Goal: Transaction & Acquisition: Purchase product/service

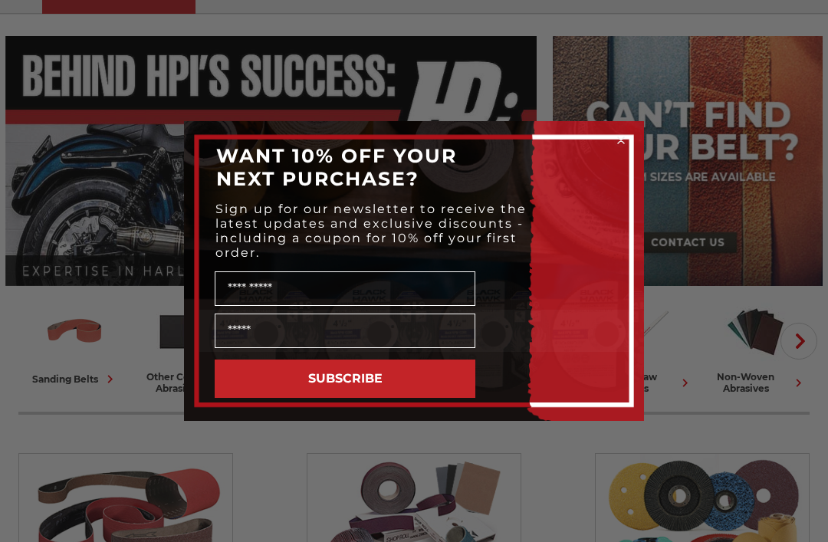
click at [772, 252] on div "Close dialog WANT 10% OFF YOUR NEXT PURCHASE? Sign up for our newsletter to rec…" at bounding box center [414, 271] width 828 height 542
click at [625, 148] on circle "Close dialog" at bounding box center [621, 140] width 15 height 15
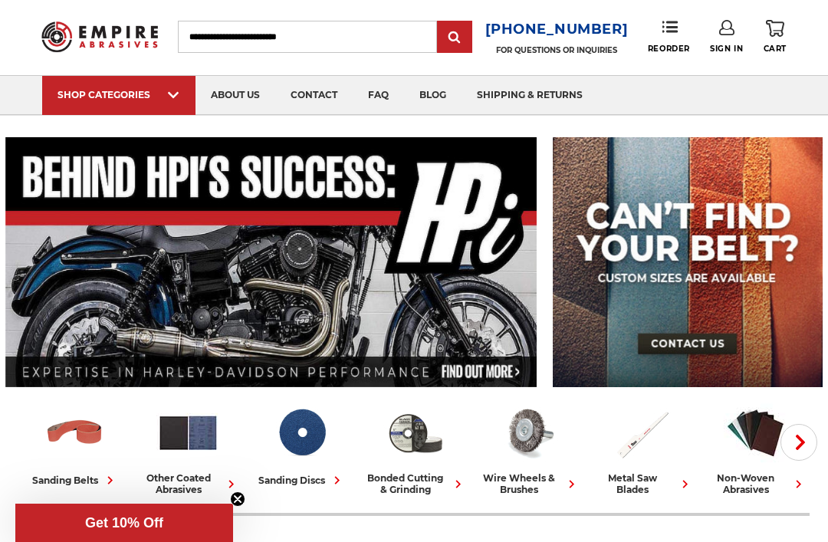
scroll to position [31, 0]
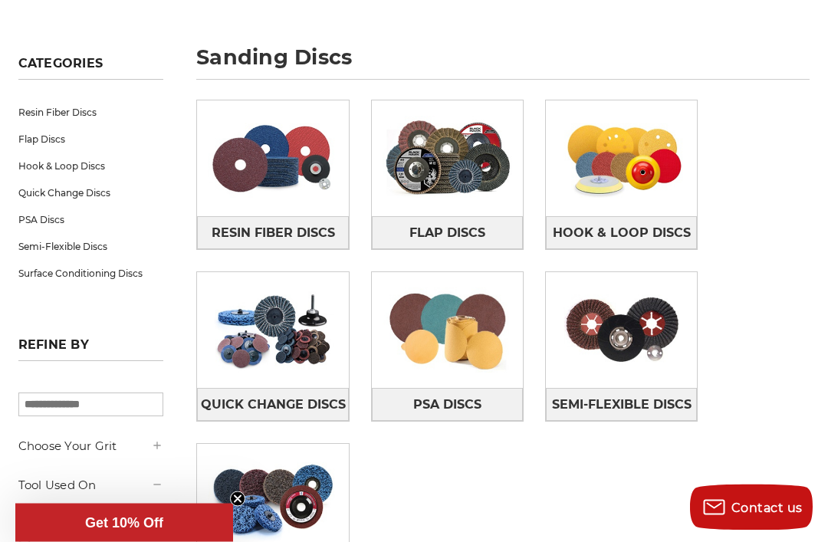
scroll to position [194, 0]
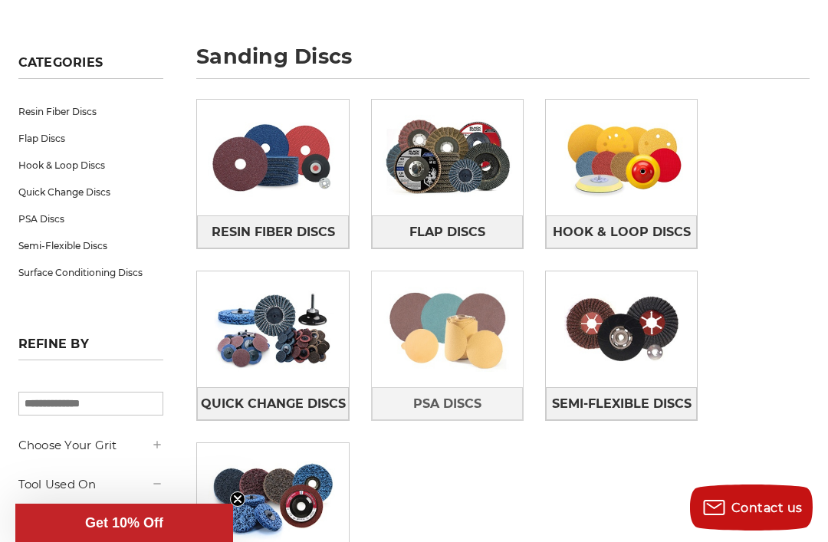
click at [492, 354] on img at bounding box center [447, 329] width 151 height 107
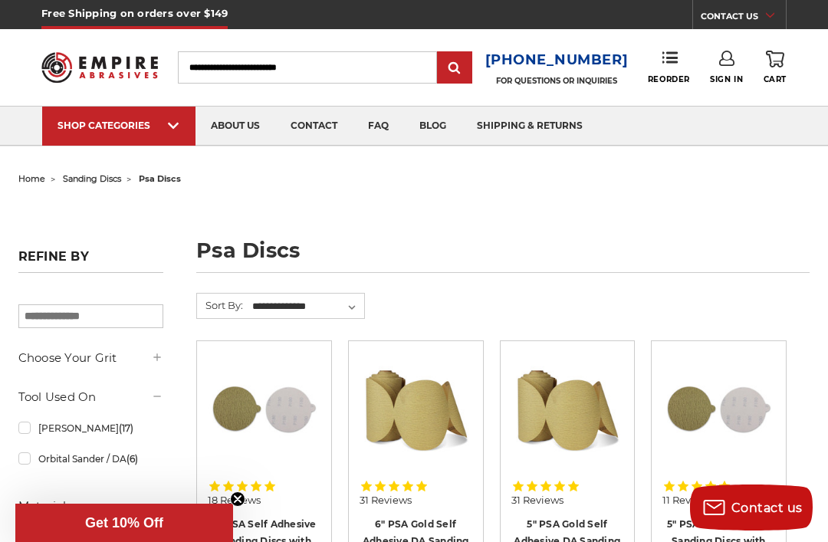
click at [340, 69] on input "Search" at bounding box center [307, 67] width 259 height 32
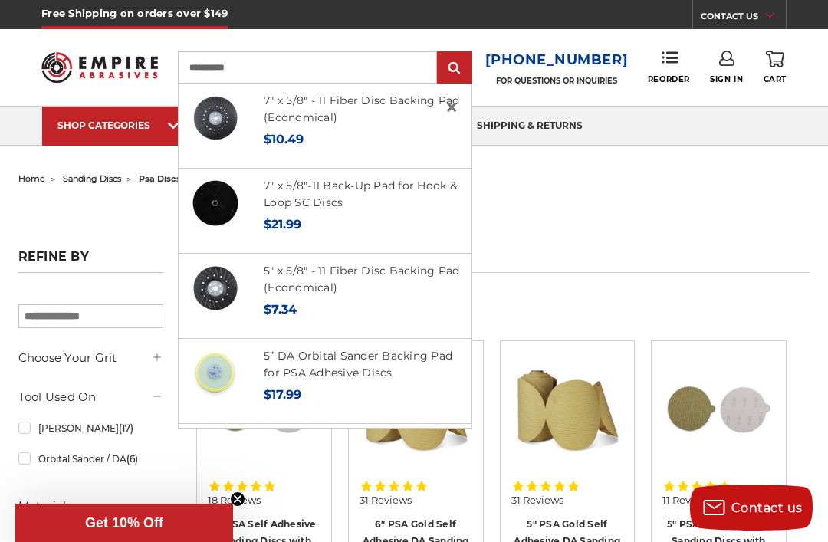
type input "**********"
click at [460, 68] on input "submit" at bounding box center [455, 68] width 31 height 31
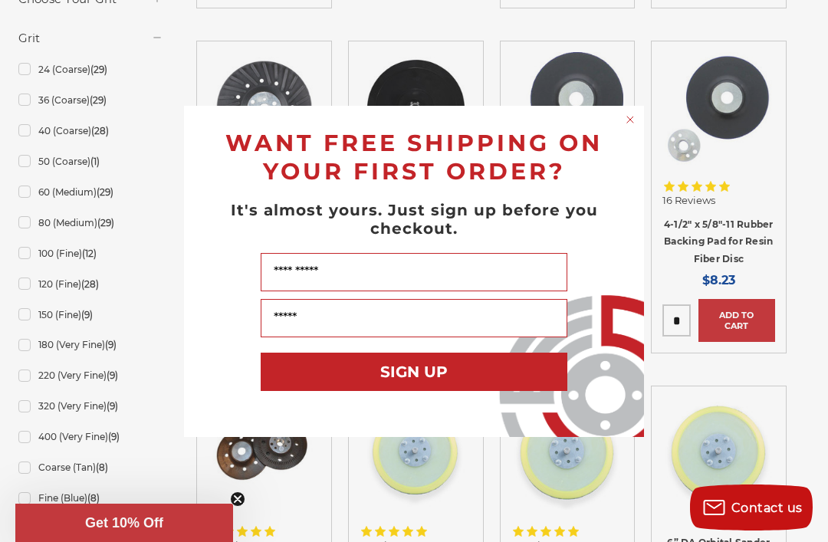
scroll to position [742, 0]
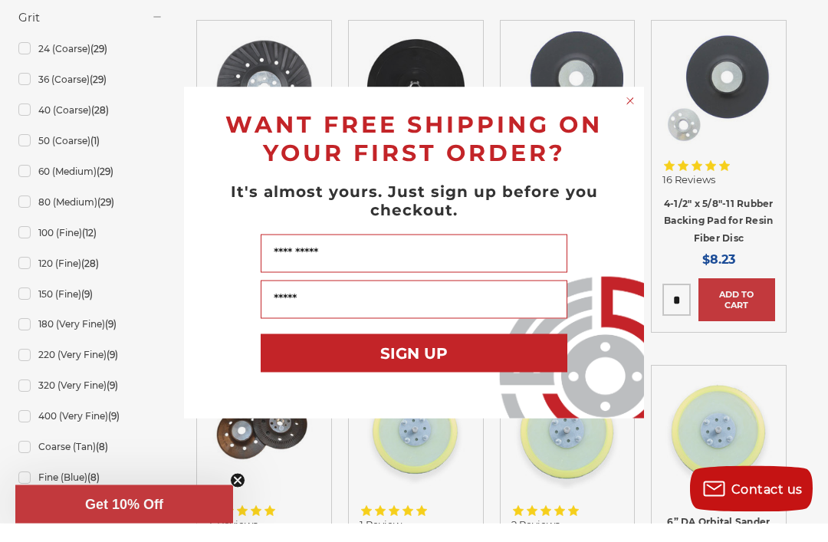
click at [633, 124] on circle "Close dialog" at bounding box center [631, 119] width 15 height 15
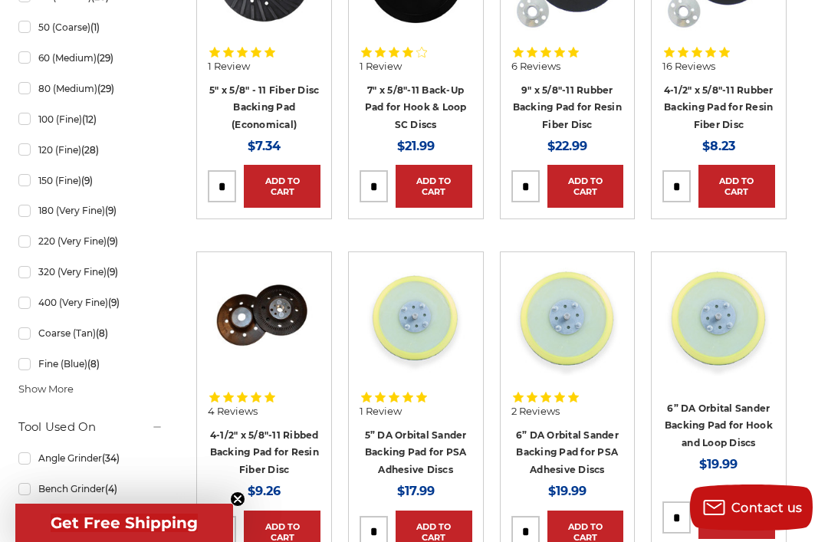
scroll to position [895, 0]
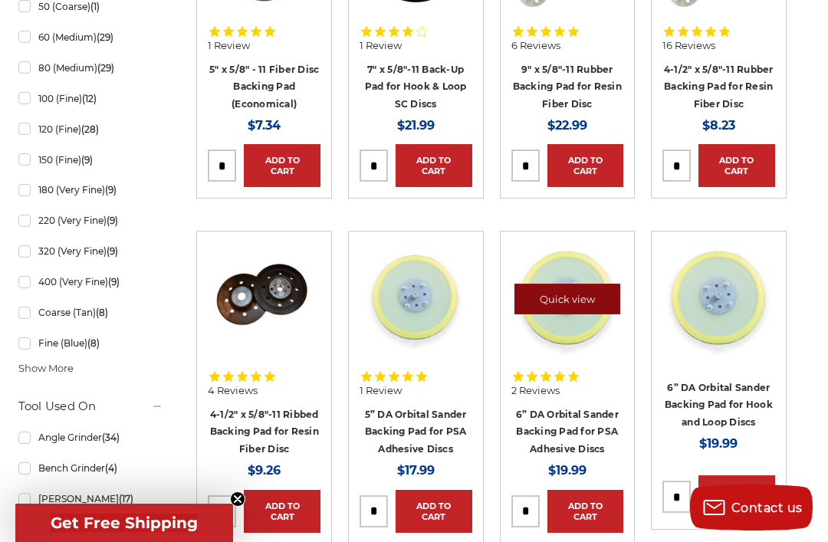
click at [578, 285] on link "Quick view" at bounding box center [568, 299] width 106 height 31
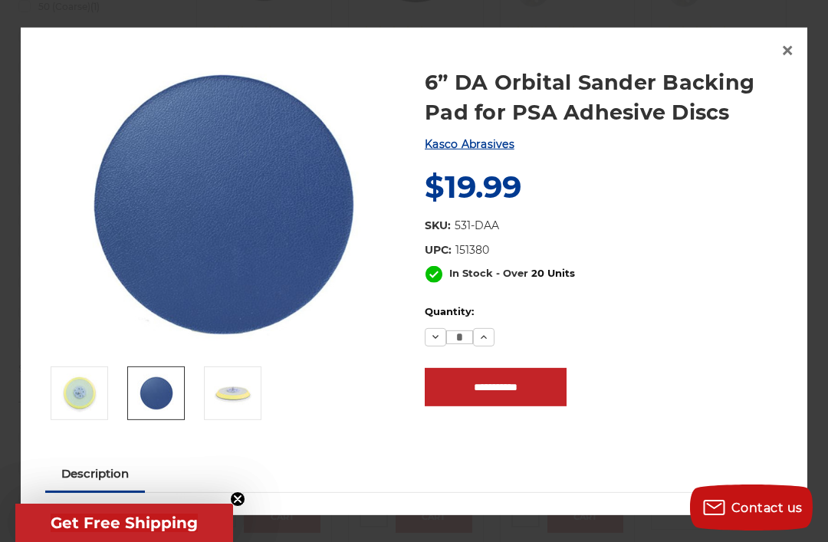
click at [155, 413] on img at bounding box center [156, 393] width 38 height 38
click at [238, 413] on img at bounding box center [233, 393] width 38 height 38
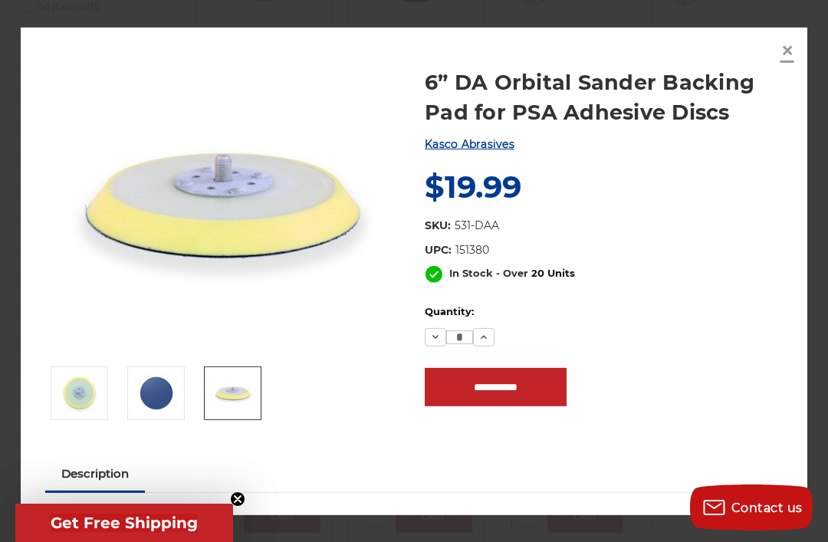
click at [788, 65] on span "×" at bounding box center [788, 50] width 14 height 30
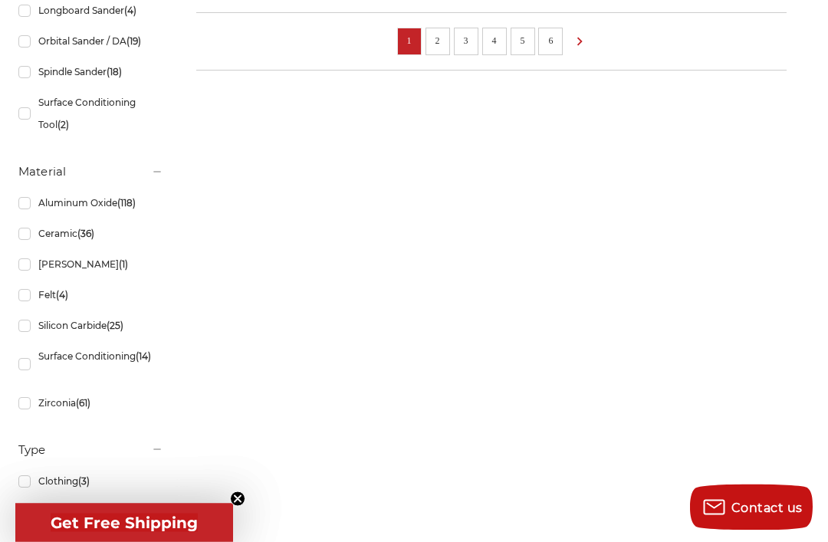
scroll to position [1476, 0]
click at [68, 228] on link "Ceramic (36)" at bounding box center [91, 233] width 146 height 27
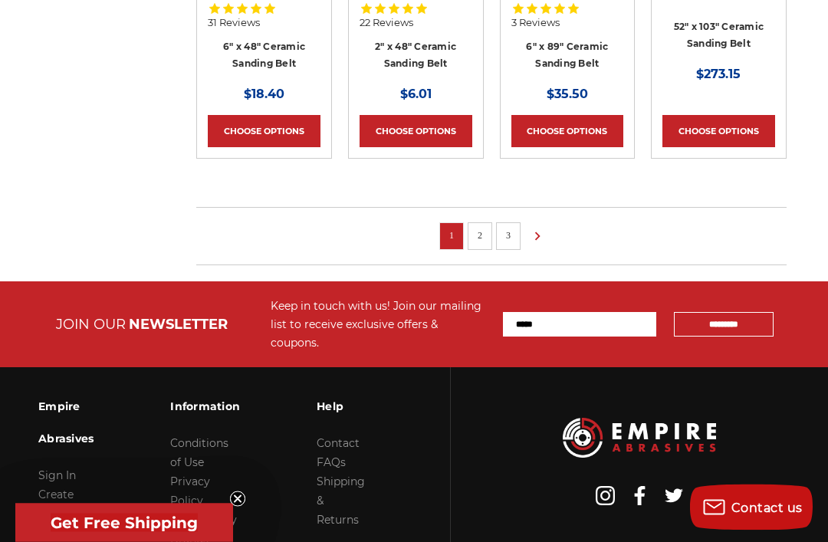
scroll to position [1245, 0]
click at [482, 235] on link "2" at bounding box center [480, 235] width 15 height 17
